Goal: Task Accomplishment & Management: Use online tool/utility

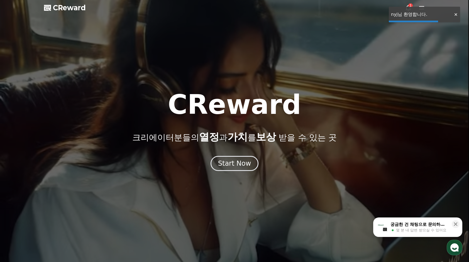
click at [243, 166] on div "Start Now" at bounding box center [234, 163] width 33 height 9
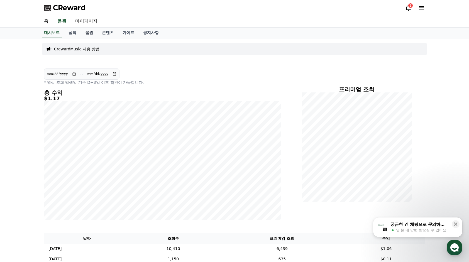
click at [85, 33] on link "음원" at bounding box center [89, 33] width 17 height 11
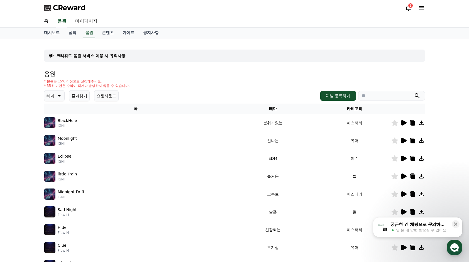
click at [80, 94] on button "즐겨찾기" at bounding box center [79, 95] width 21 height 11
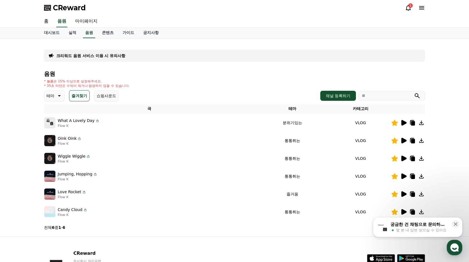
click at [412, 141] on icon at bounding box center [413, 141] width 4 height 4
click at [365, 84] on div "* 볼륨은 15% 이상으로 설정해주세요. * 35초 미만은 수익이 적거나 발생하지 않을 수 있습니다." at bounding box center [234, 83] width 381 height 9
click at [367, 97] on input "search" at bounding box center [391, 95] width 67 height 9
paste input "**********"
click at [404, 123] on icon at bounding box center [404, 123] width 5 height 6
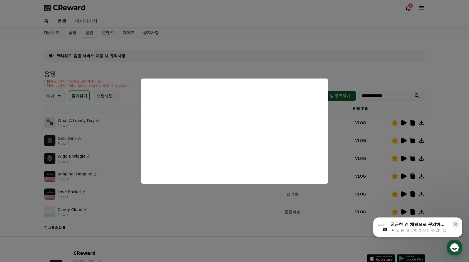
click at [273, 203] on button "close modal" at bounding box center [234, 131] width 469 height 262
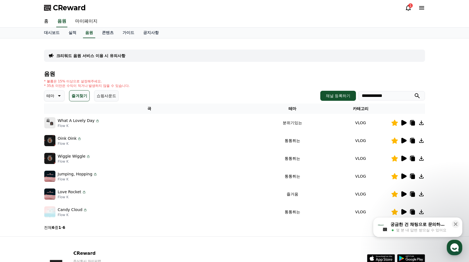
click at [404, 159] on icon at bounding box center [404, 159] width 5 height 6
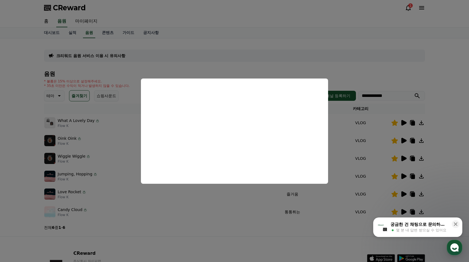
click at [406, 209] on button "close modal" at bounding box center [234, 131] width 469 height 262
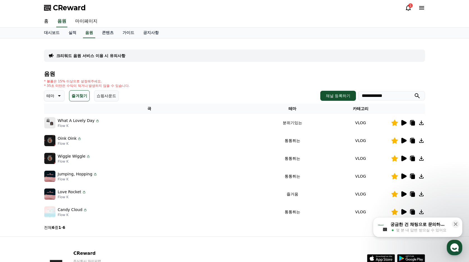
click at [405, 213] on icon at bounding box center [403, 212] width 7 height 7
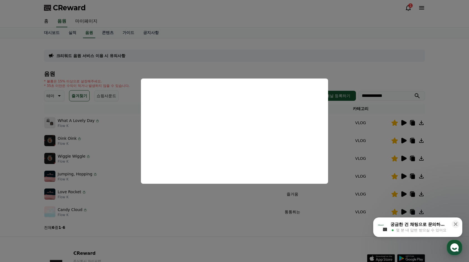
click at [398, 193] on button "close modal" at bounding box center [234, 131] width 469 height 262
click at [406, 194] on icon at bounding box center [404, 194] width 5 height 6
click at [401, 173] on button "close modal" at bounding box center [234, 131] width 469 height 262
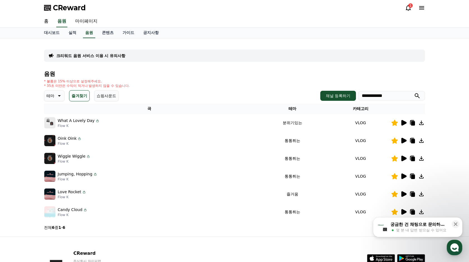
click at [403, 175] on icon at bounding box center [404, 177] width 5 height 6
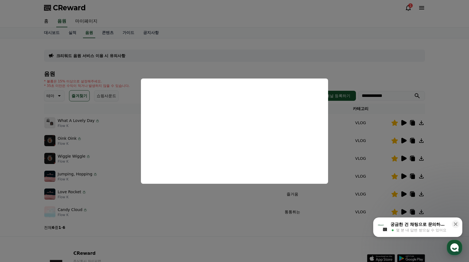
click at [405, 210] on button "close modal" at bounding box center [234, 131] width 469 height 262
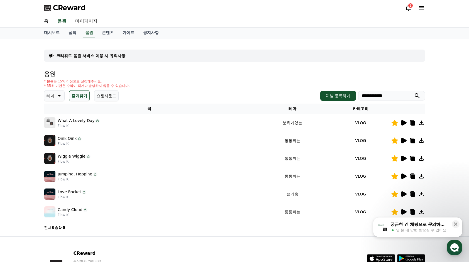
click at [405, 211] on icon at bounding box center [404, 212] width 5 height 6
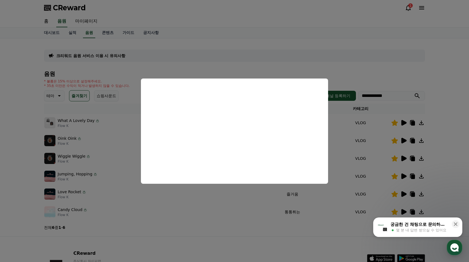
drag, startPoint x: 357, startPoint y: 171, endPoint x: 443, endPoint y: 202, distance: 91.8
click at [357, 171] on button "close modal" at bounding box center [234, 131] width 469 height 262
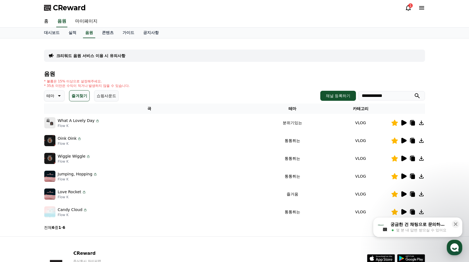
click at [415, 210] on icon at bounding box center [413, 212] width 4 height 4
drag, startPoint x: 398, startPoint y: 95, endPoint x: 363, endPoint y: 93, distance: 35.7
click at [363, 93] on input "**********" at bounding box center [391, 95] width 67 height 9
paste input "search"
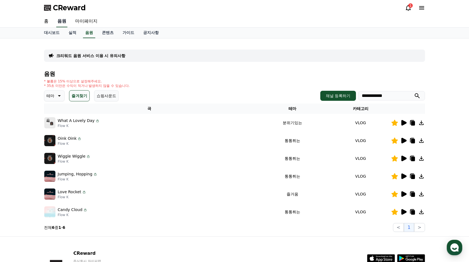
type input "**********"
click at [67, 20] on link "음원" at bounding box center [61, 22] width 11 height 12
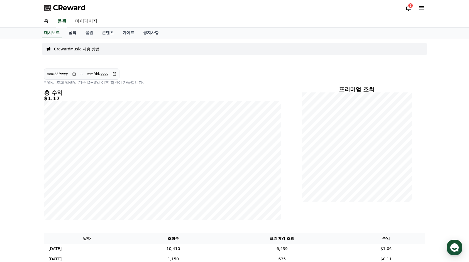
click at [75, 31] on link "실적" at bounding box center [72, 33] width 17 height 11
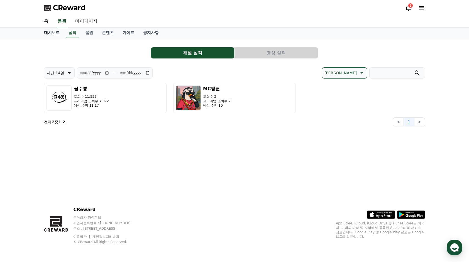
click at [46, 34] on link "대시보드" at bounding box center [52, 33] width 25 height 11
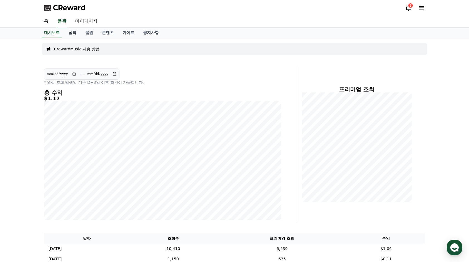
click at [75, 32] on link "실적" at bounding box center [72, 33] width 17 height 11
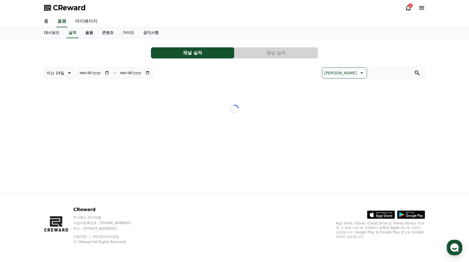
click at [88, 33] on link "음원" at bounding box center [89, 33] width 17 height 11
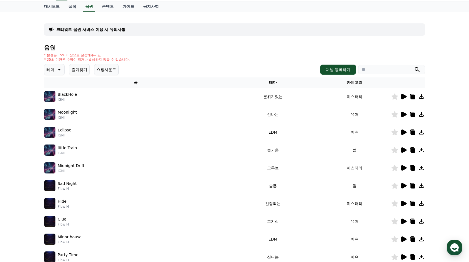
scroll to position [28, 0]
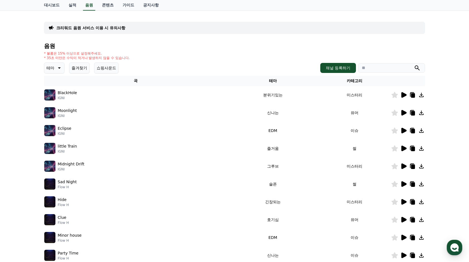
click at [406, 221] on icon at bounding box center [403, 220] width 7 height 7
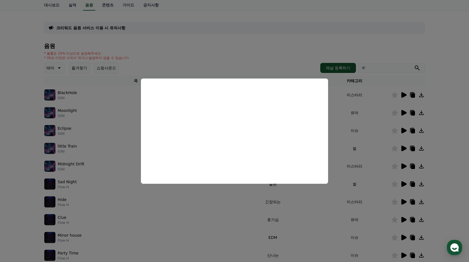
click at [1, 169] on button "close modal" at bounding box center [234, 131] width 469 height 262
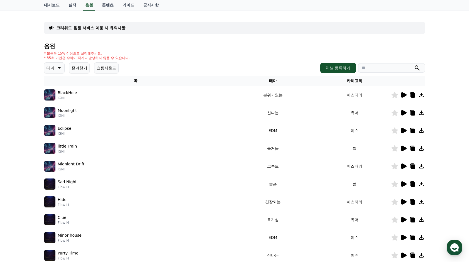
click at [398, 218] on icon at bounding box center [395, 220] width 7 height 6
click at [410, 217] on icon at bounding box center [412, 220] width 7 height 7
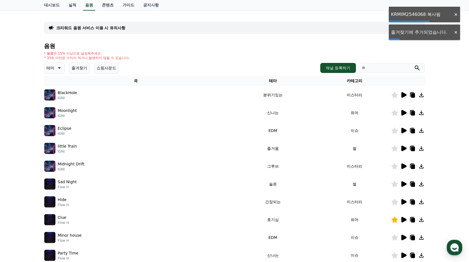
click at [372, 72] on div "테마 즐겨찾기 쇼핑사운드 채널 등록하기" at bounding box center [234, 67] width 381 height 11
click at [373, 71] on input "search" at bounding box center [391, 67] width 67 height 9
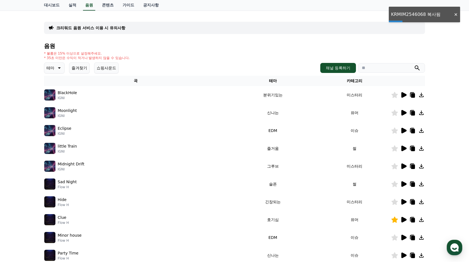
drag, startPoint x: 373, startPoint y: 71, endPoint x: 373, endPoint y: 75, distance: 3.7
drag, startPoint x: 373, startPoint y: 75, endPoint x: 368, endPoint y: 66, distance: 9.6
click at [368, 66] on input "search" at bounding box center [391, 67] width 67 height 9
paste input "**********"
type input "**********"
